Goal: Information Seeking & Learning: Find specific page/section

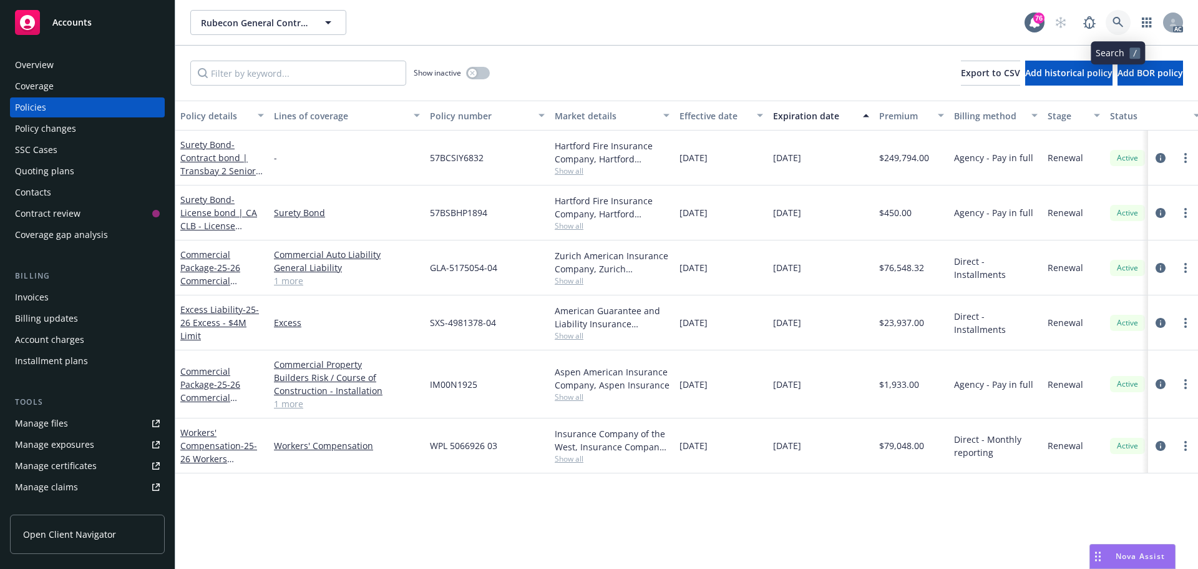
click at [1115, 19] on icon at bounding box center [1118, 22] width 11 height 11
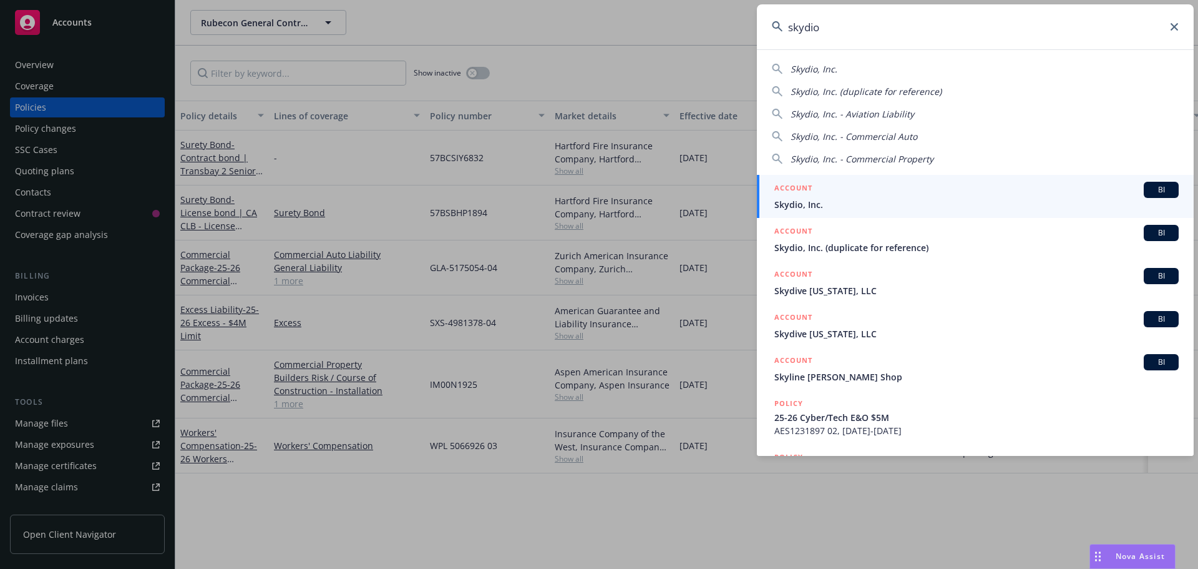
type input "skydio"
click at [840, 208] on span "Skydio, Inc." at bounding box center [977, 204] width 404 height 13
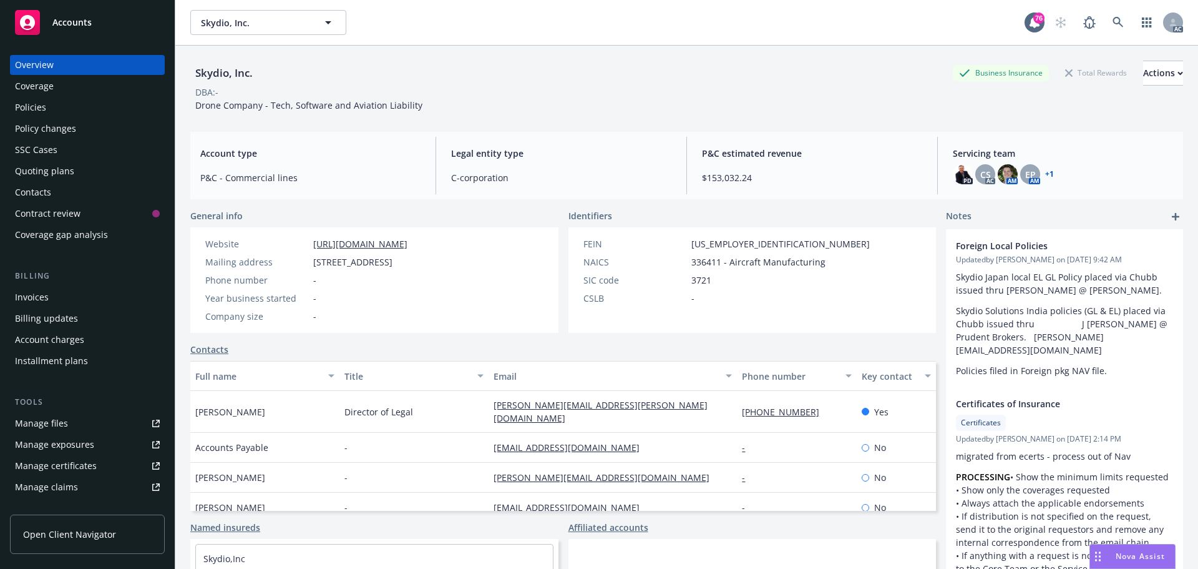
click at [70, 107] on div "Policies" at bounding box center [87, 107] width 145 height 20
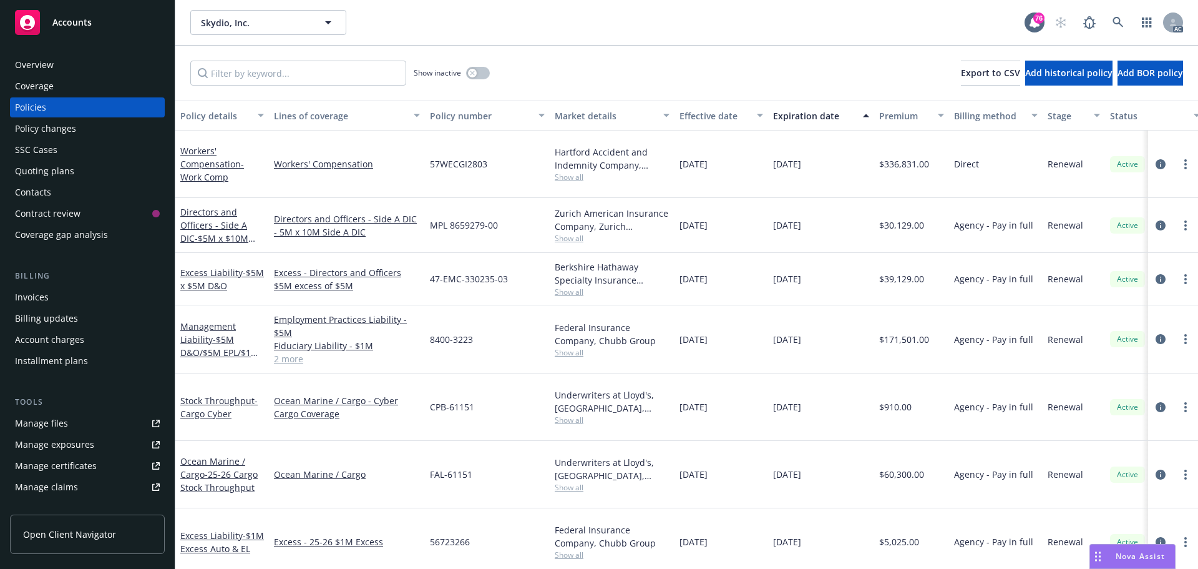
scroll to position [62, 0]
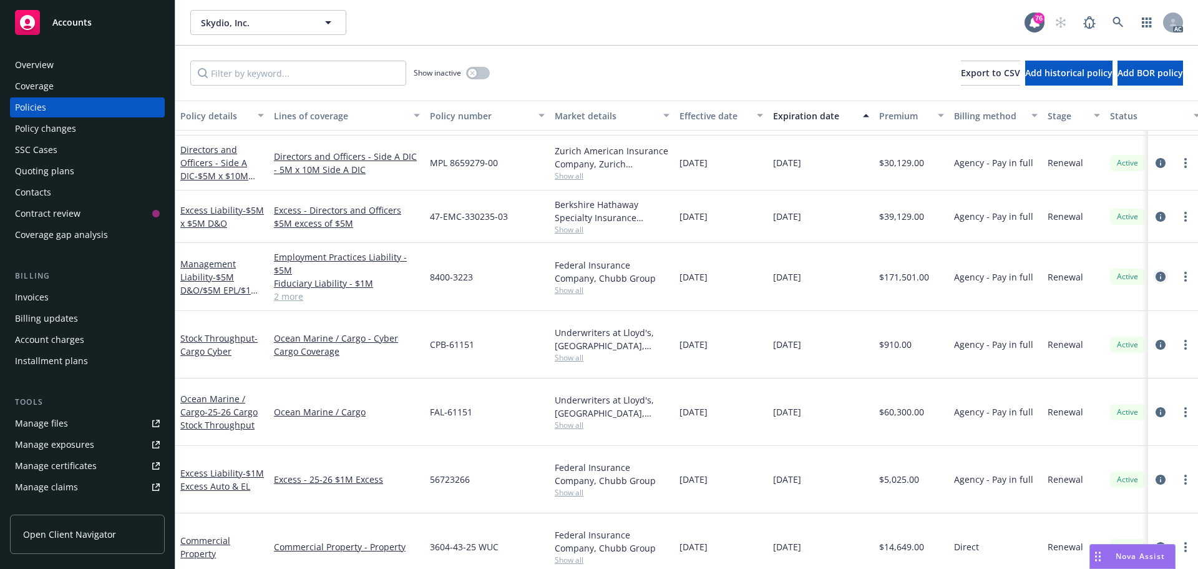
click at [1156, 271] on icon "circleInformation" at bounding box center [1161, 276] width 10 height 10
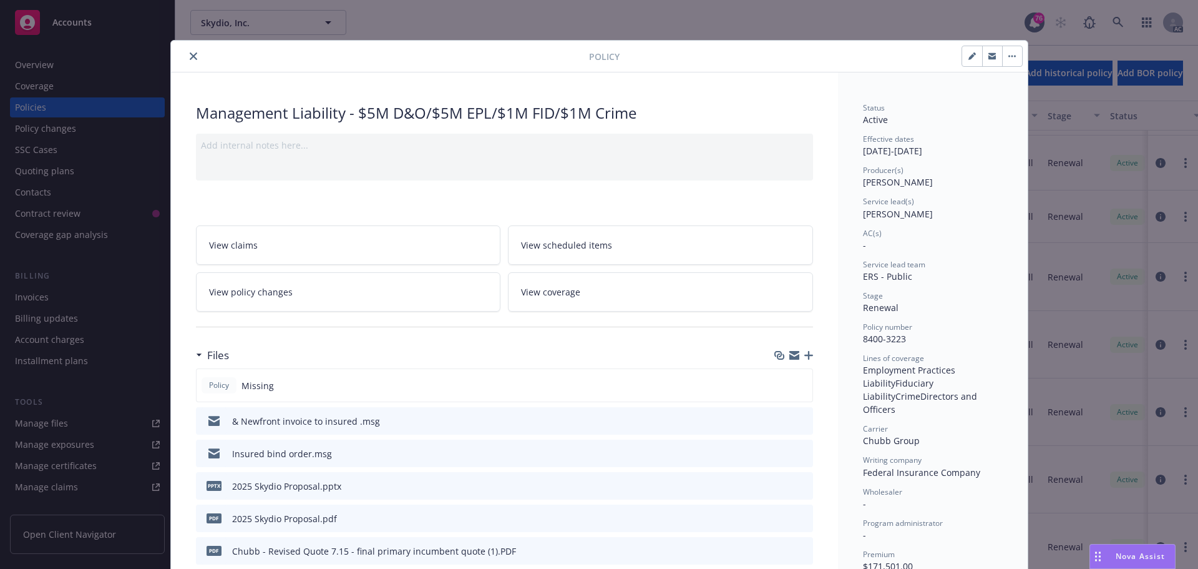
click at [192, 59] on icon "close" at bounding box center [193, 55] width 7 height 7
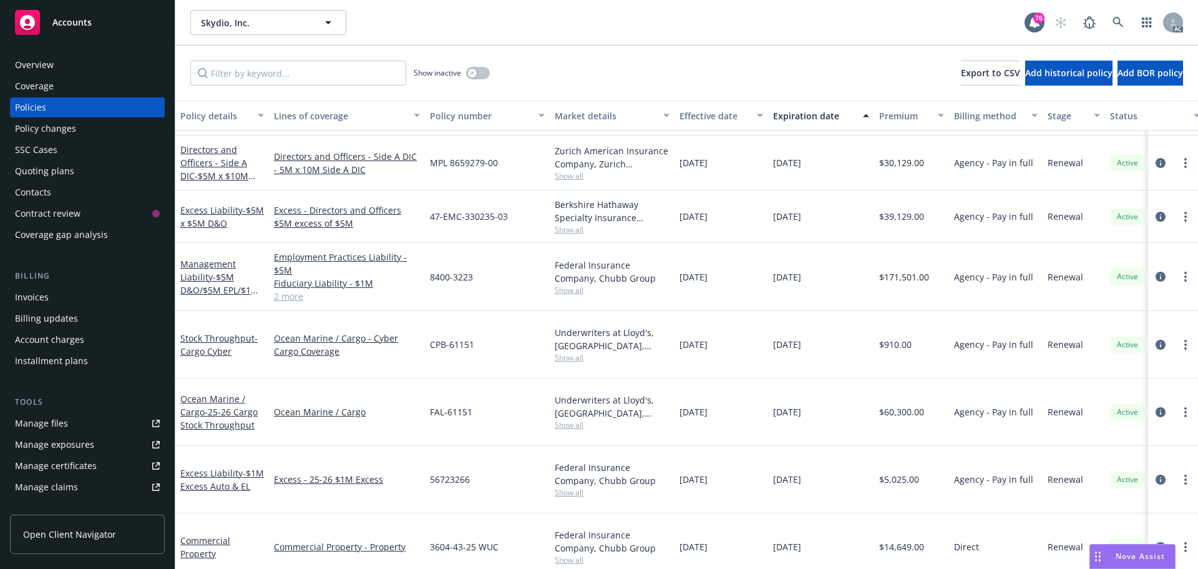
click at [1157, 539] on link "circleInformation" at bounding box center [1160, 546] width 15 height 15
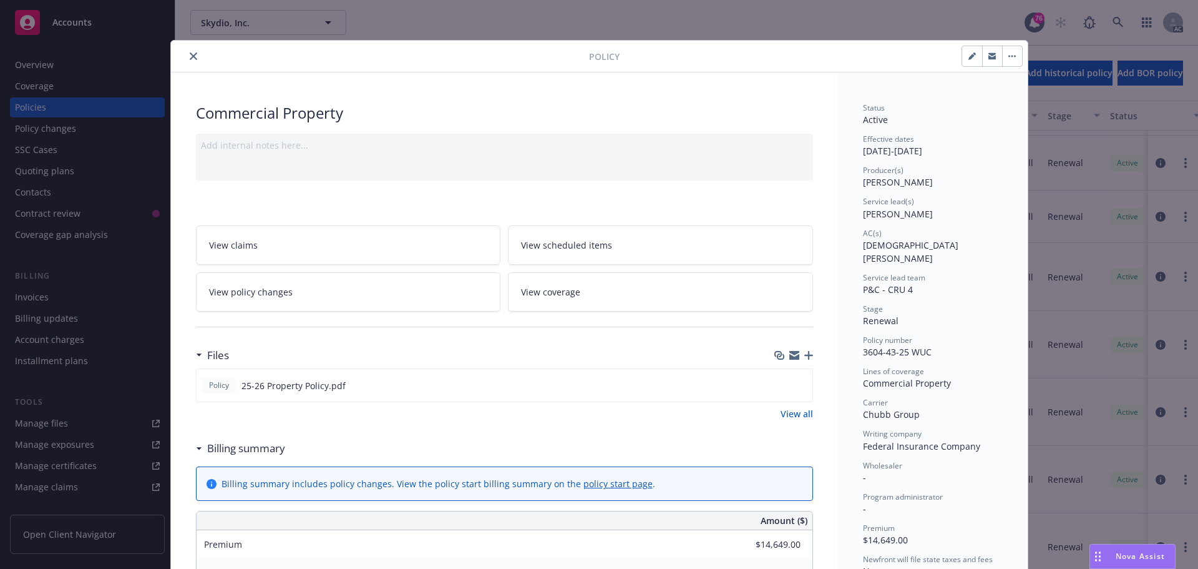
click at [192, 59] on icon "close" at bounding box center [193, 55] width 7 height 7
